Goal: Information Seeking & Learning: Learn about a topic

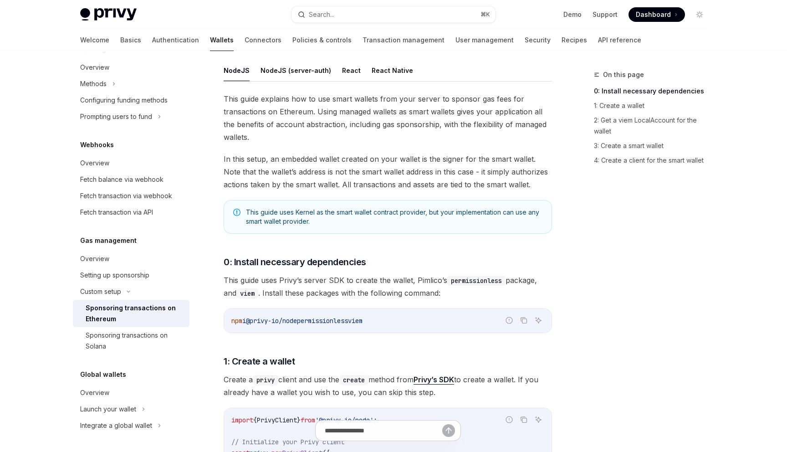
scroll to position [106, 0]
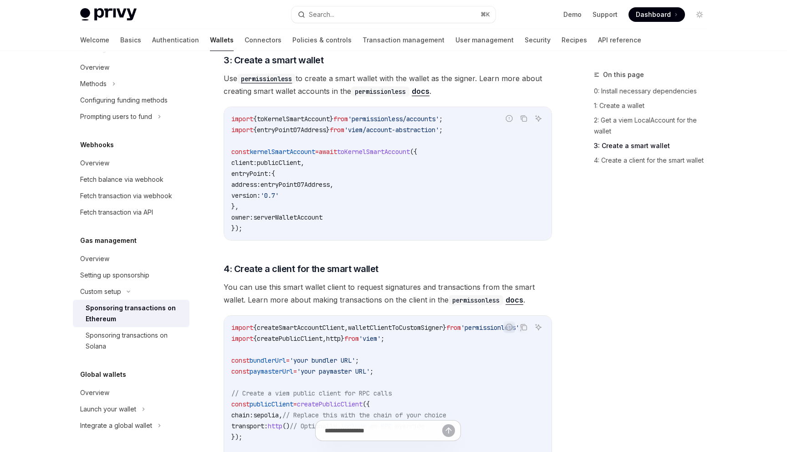
scroll to position [971, 0]
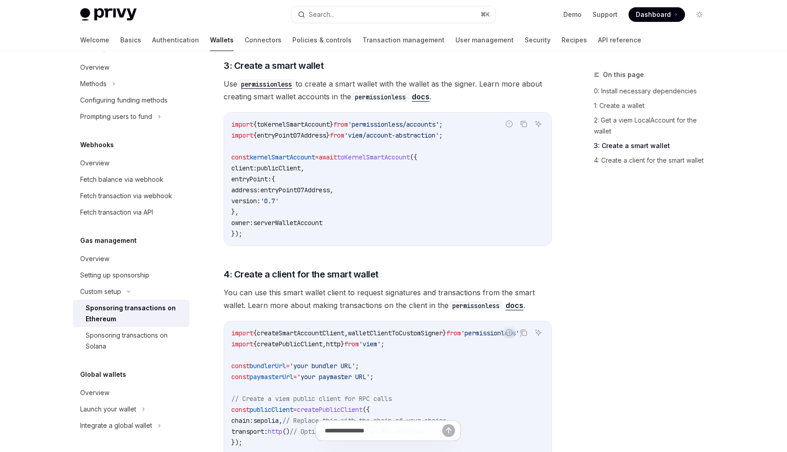
click at [580, 263] on div "On this page 0: Install necessary dependencies 1: Create a wallet 2: Get a viem…" at bounding box center [645, 260] width 139 height 383
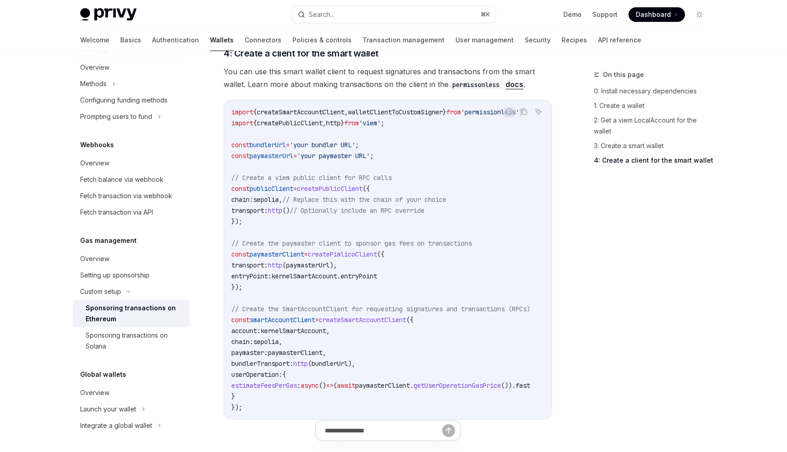
scroll to position [1325, 0]
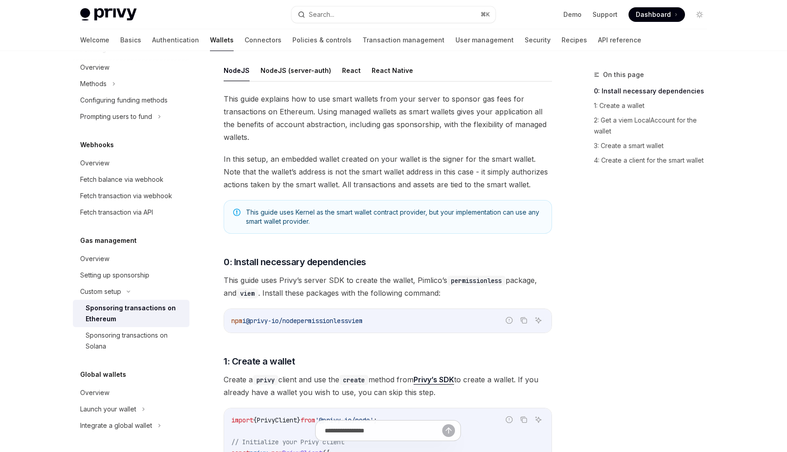
scroll to position [106, 0]
click at [377, 68] on button "React Native" at bounding box center [392, 70] width 41 height 21
type textarea "*"
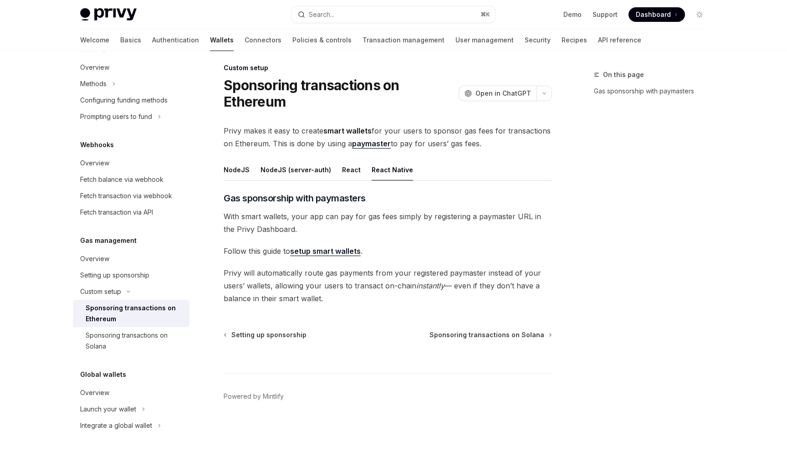
click at [330, 249] on link "setup smart wallets" at bounding box center [325, 252] width 71 height 10
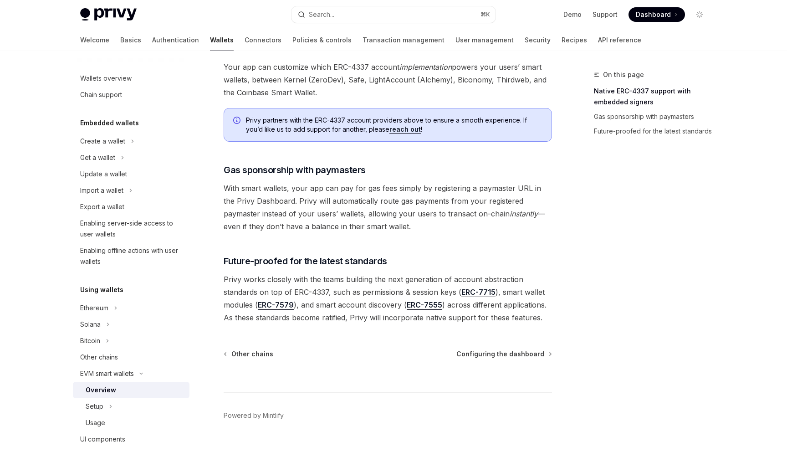
scroll to position [635, 0]
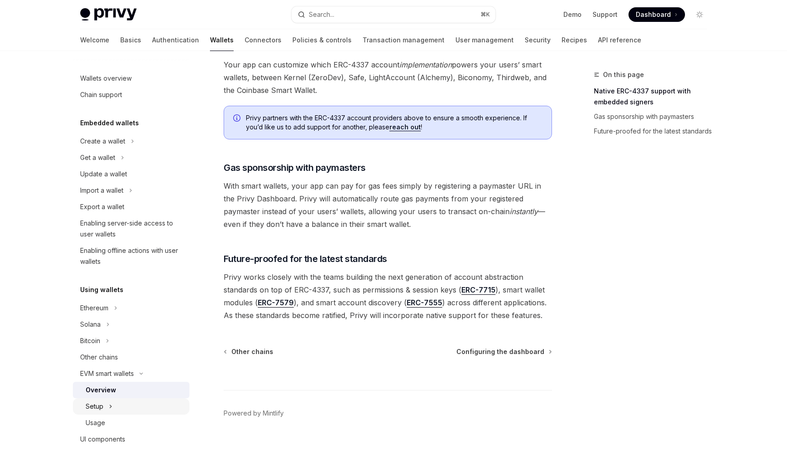
click at [104, 411] on div "Setup" at bounding box center [131, 406] width 117 height 16
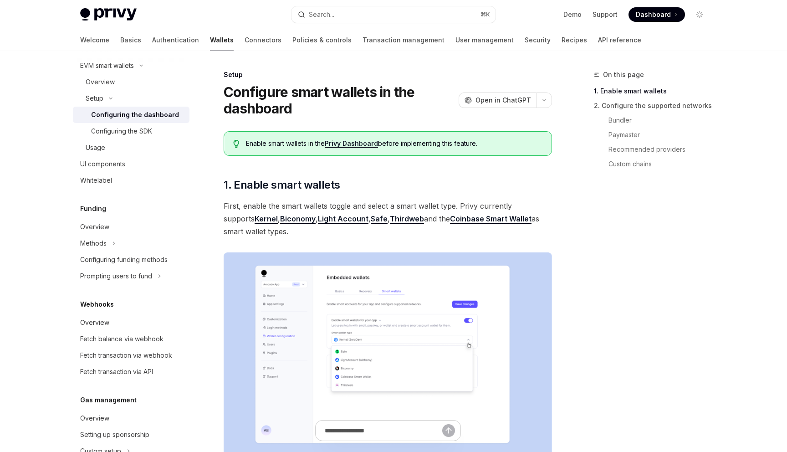
scroll to position [277, 0]
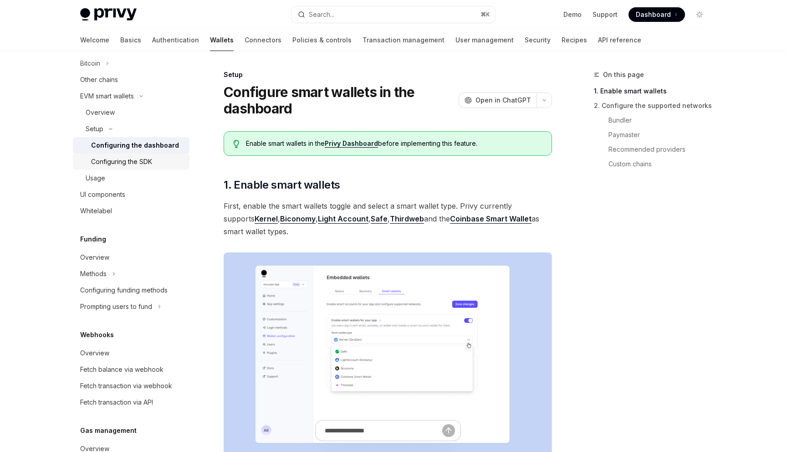
click at [128, 162] on div "Configuring the SDK" at bounding box center [121, 161] width 61 height 11
type textarea "*"
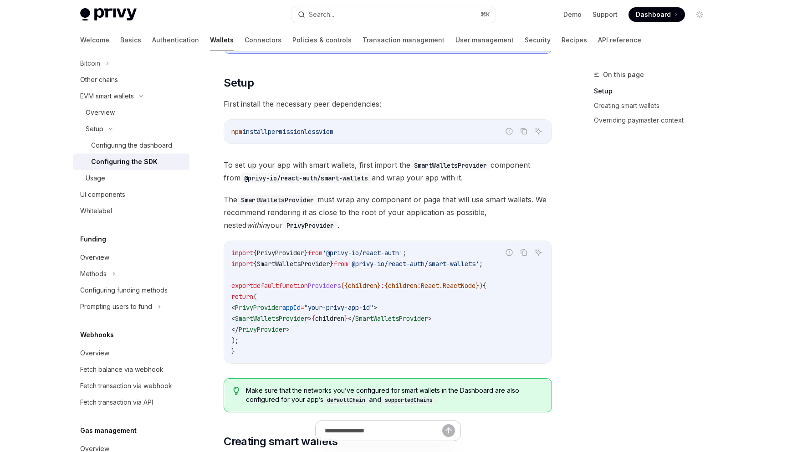
scroll to position [158, 0]
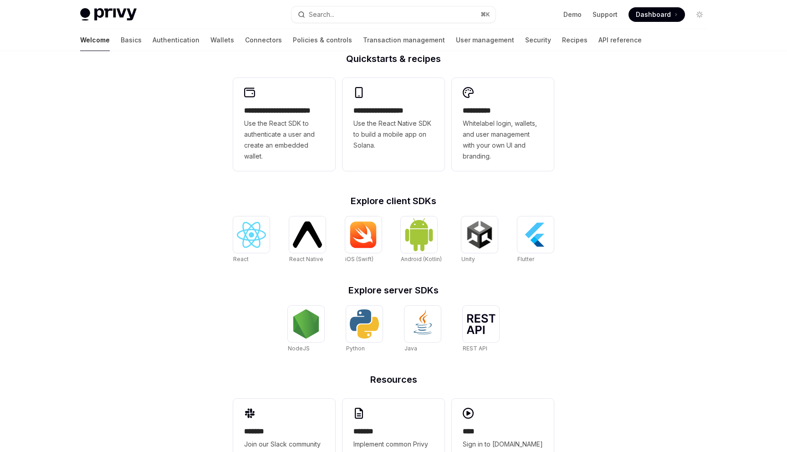
scroll to position [272, 0]
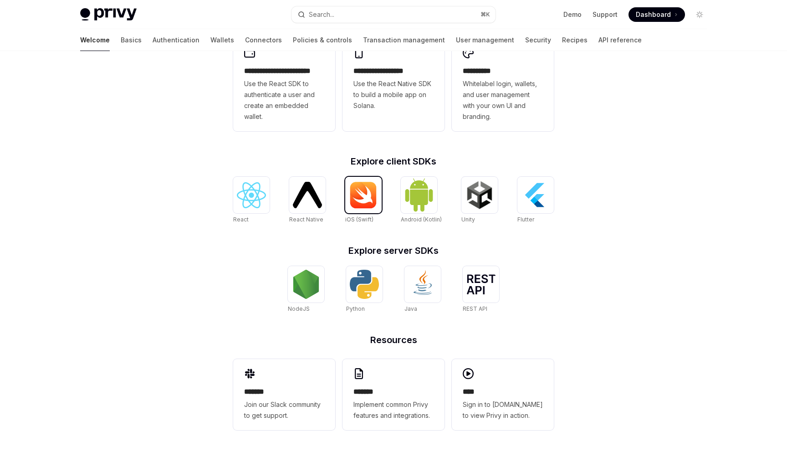
click at [360, 211] on div at bounding box center [363, 195] width 36 height 36
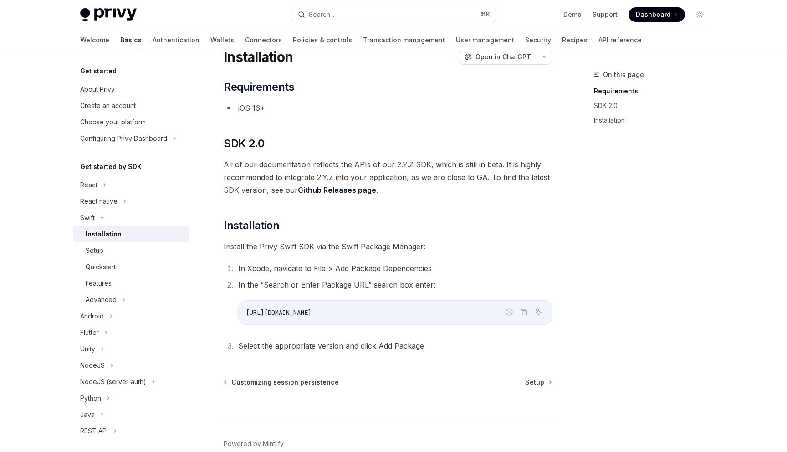
scroll to position [82, 0]
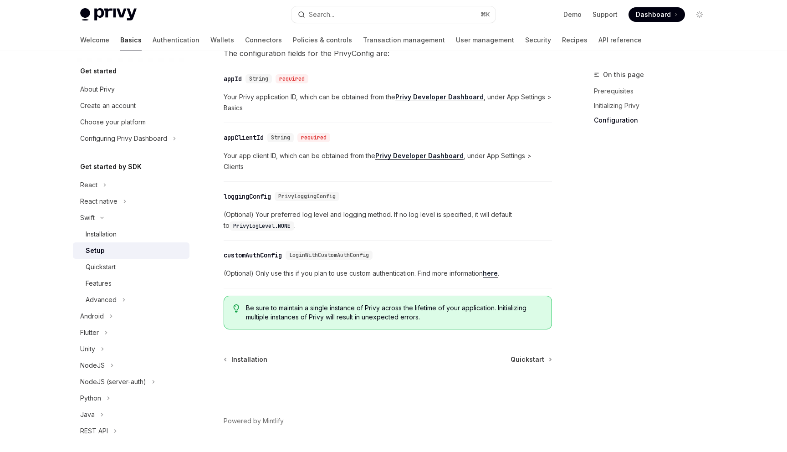
scroll to position [442, 0]
click at [498, 268] on link "here" at bounding box center [490, 272] width 15 height 8
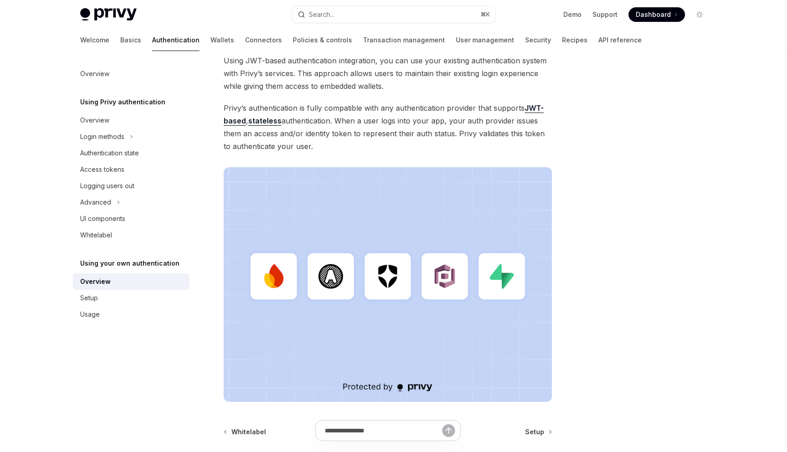
scroll to position [112, 0]
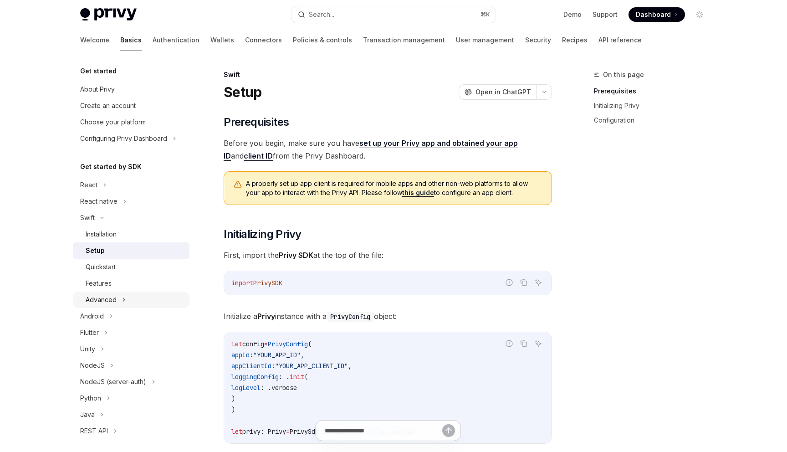
click at [134, 296] on div "Advanced" at bounding box center [131, 300] width 117 height 16
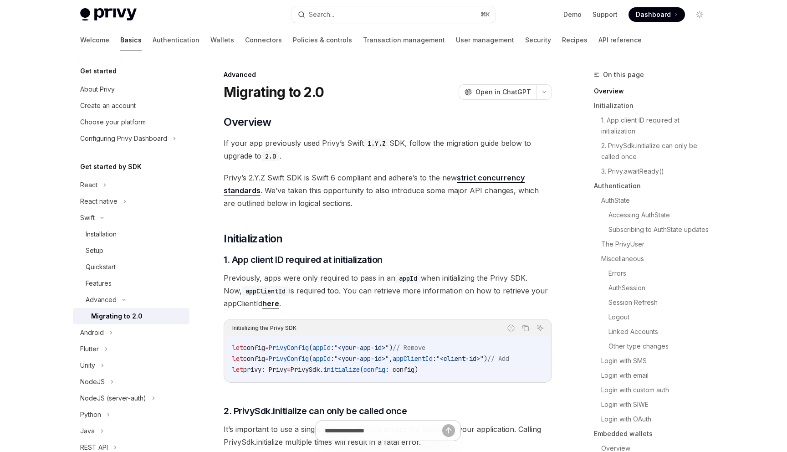
click at [153, 312] on div "Migrating to 2.0" at bounding box center [137, 316] width 93 height 11
type textarea "*"
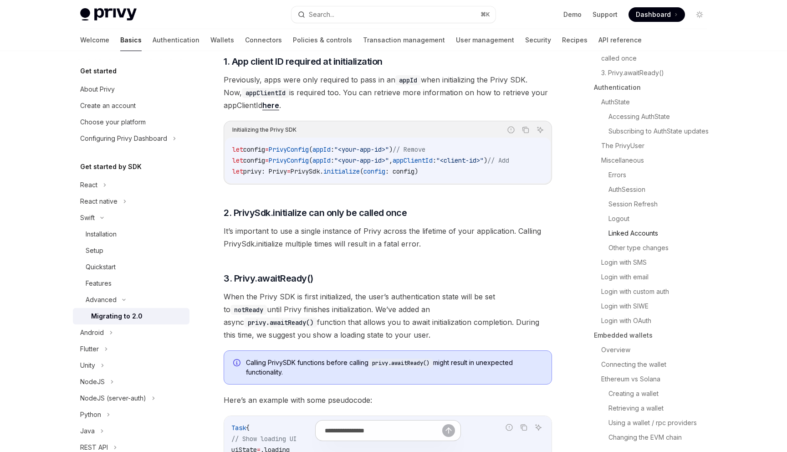
scroll to position [205, 0]
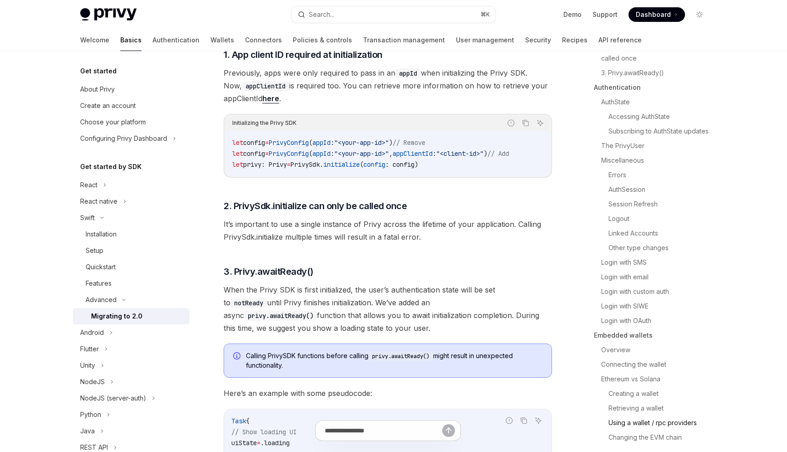
click at [651, 427] on link "Using a wallet / rpc providers" at bounding box center [662, 423] width 106 height 15
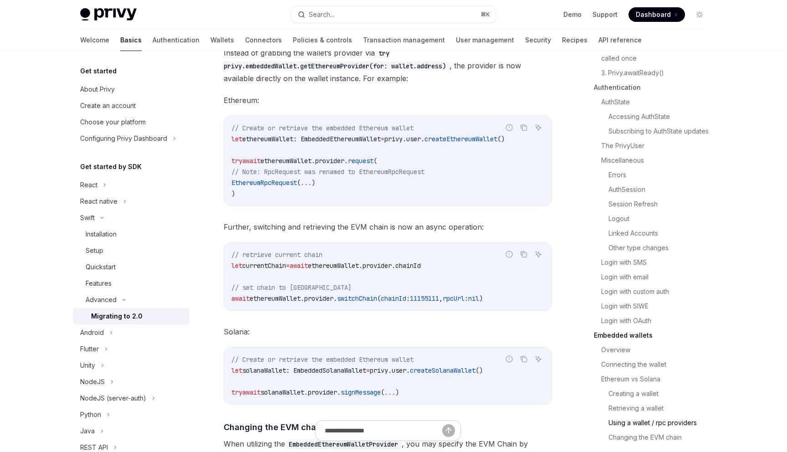
scroll to position [3930, 0]
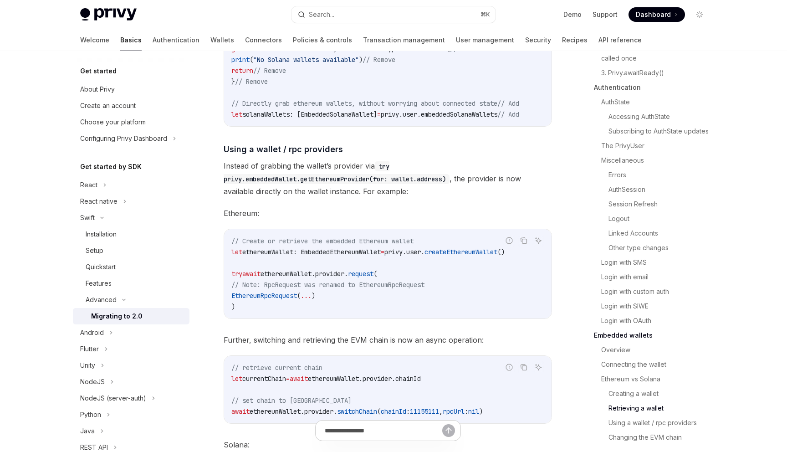
scroll to position [3655, 0]
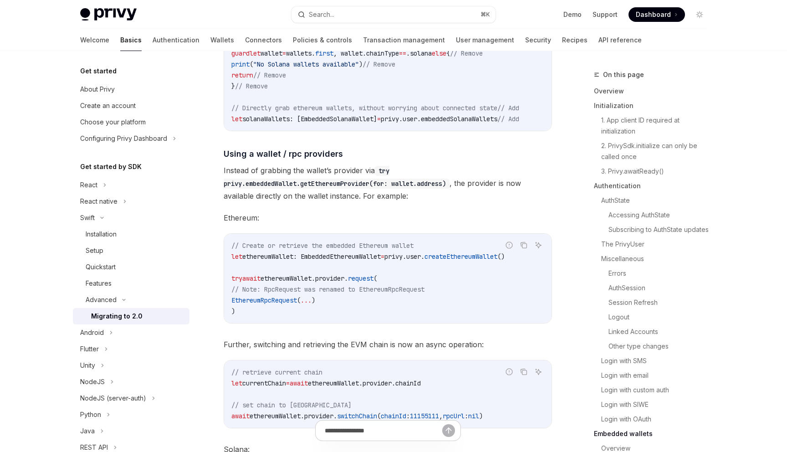
scroll to position [3655, 0]
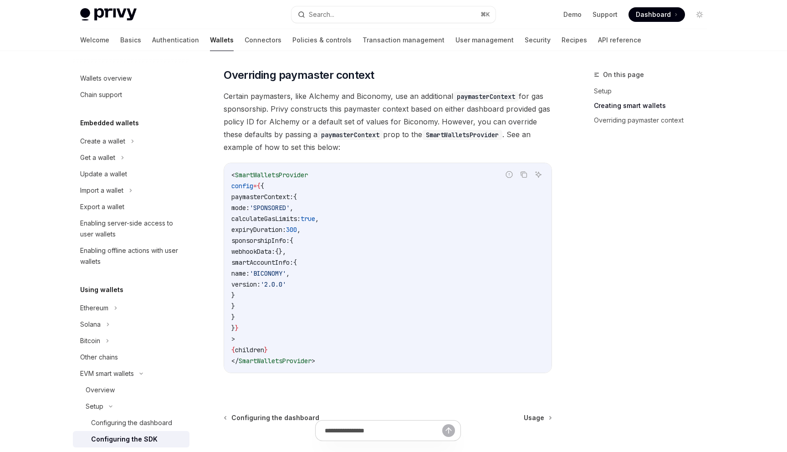
scroll to position [680, 0]
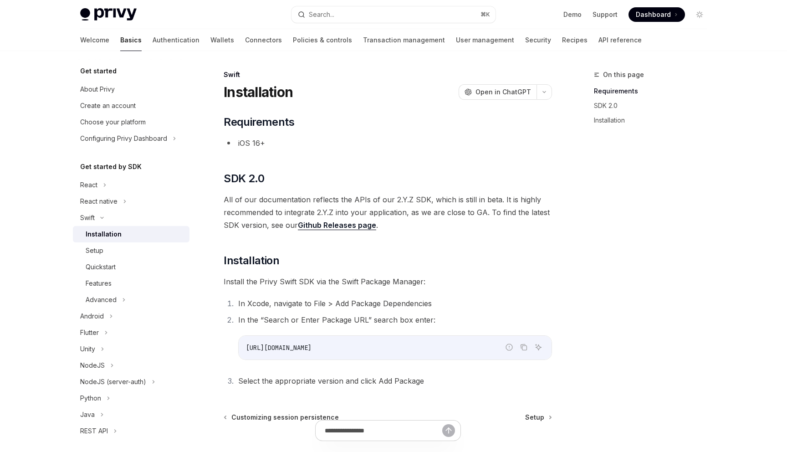
scroll to position [82, 0]
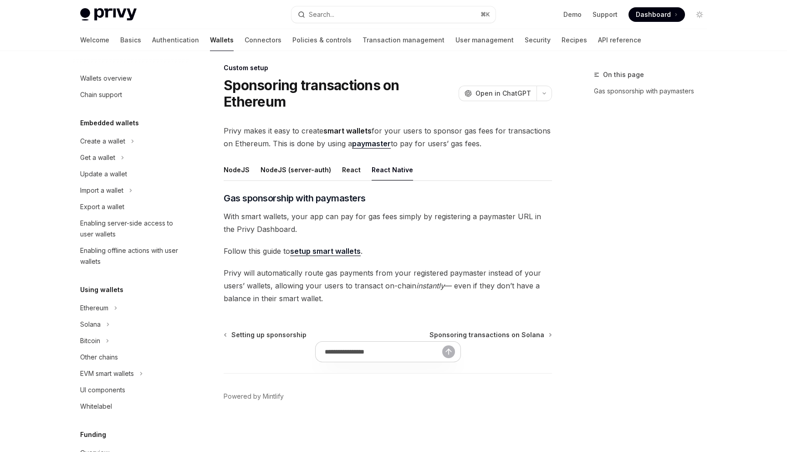
scroll to position [385, 0]
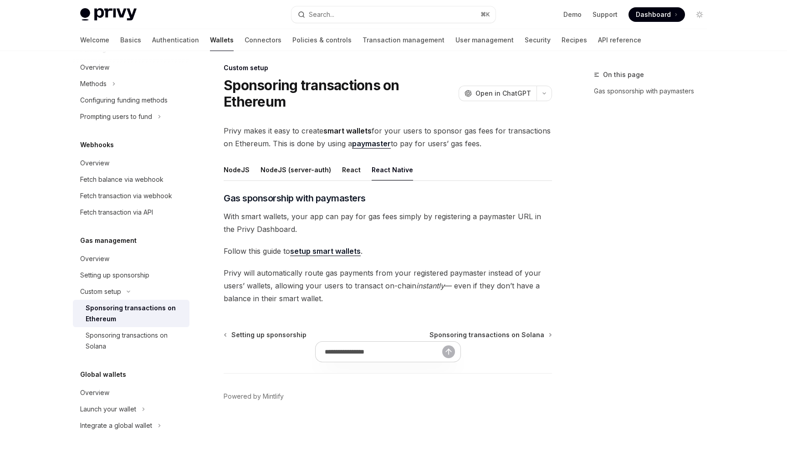
type textarea "*"
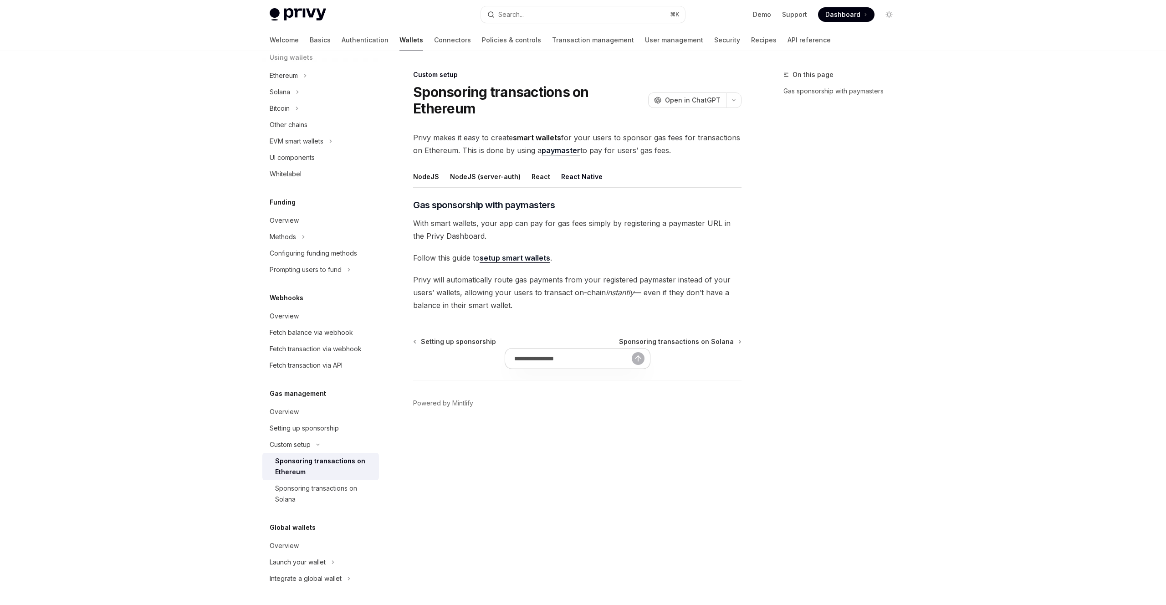
scroll to position [232, 0]
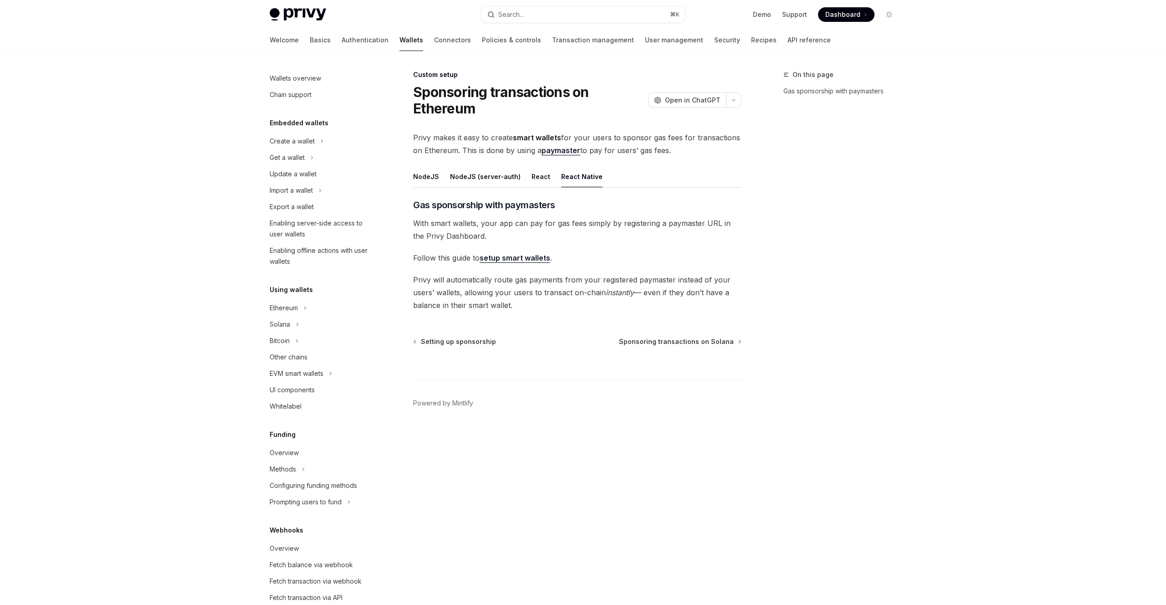
scroll to position [232, 0]
